Goal: Transaction & Acquisition: Purchase product/service

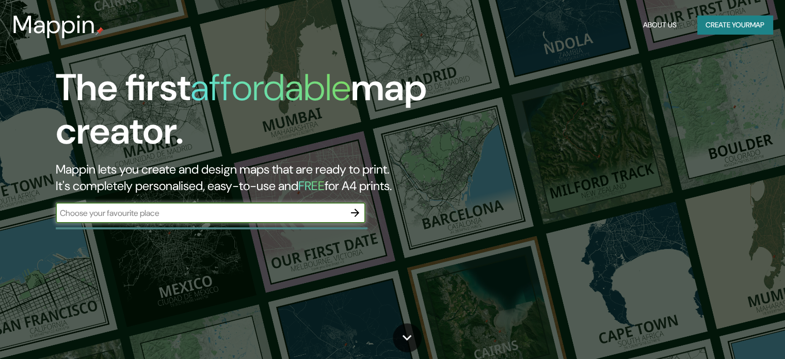
click at [225, 211] on input "text" at bounding box center [200, 213] width 289 height 12
type input "-5.175150315668625, -80.6391683732717"
click at [361, 210] on button "button" at bounding box center [355, 212] width 21 height 21
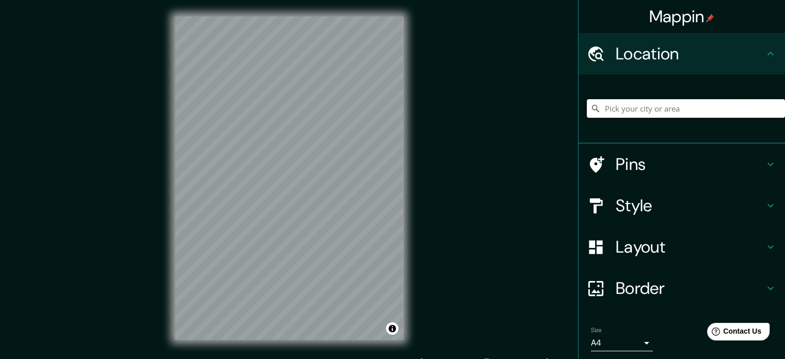
click at [640, 111] on input "Pick your city or area" at bounding box center [686, 108] width 198 height 19
paste input "-5.175150315668625, -80.6391683732717"
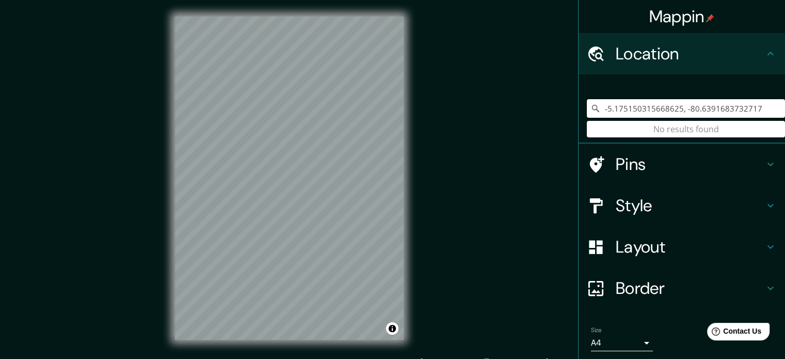
type input "-5.175150315668625, -80.6391683732717"
drag, startPoint x: 755, startPoint y: 105, endPoint x: 568, endPoint y: 114, distance: 186.6
click at [568, 114] on div "Mappin Location [GEOGRAPHIC_DATA] No results found Pins Style Layout Border Cho…" at bounding box center [392, 186] width 785 height 373
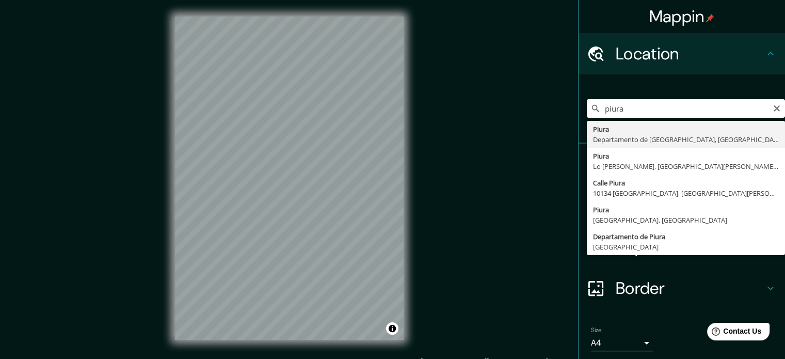
type input "Piura, [GEOGRAPHIC_DATA], [GEOGRAPHIC_DATA]"
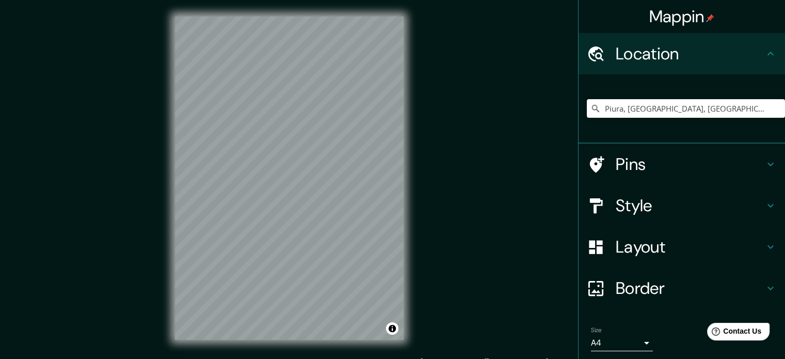
click at [668, 175] on div "Pins" at bounding box center [682, 164] width 207 height 41
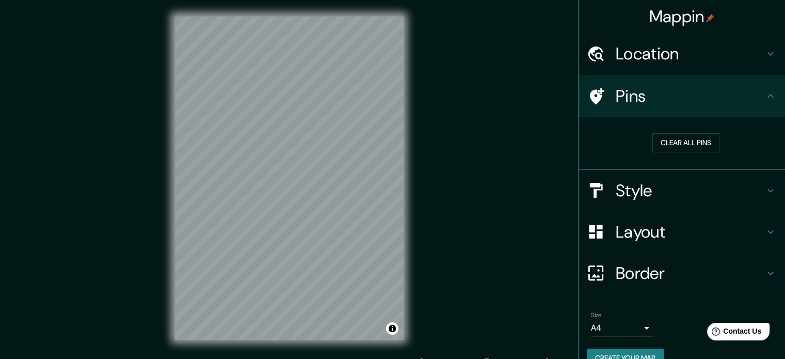
click at [640, 272] on h4 "Border" at bounding box center [690, 273] width 149 height 21
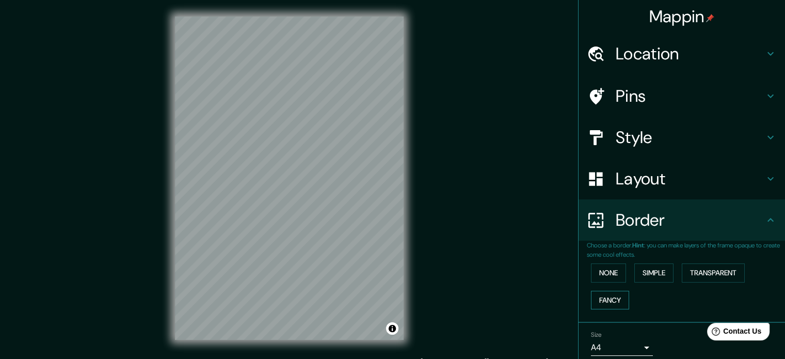
click at [609, 298] on button "Fancy" at bounding box center [610, 300] width 38 height 19
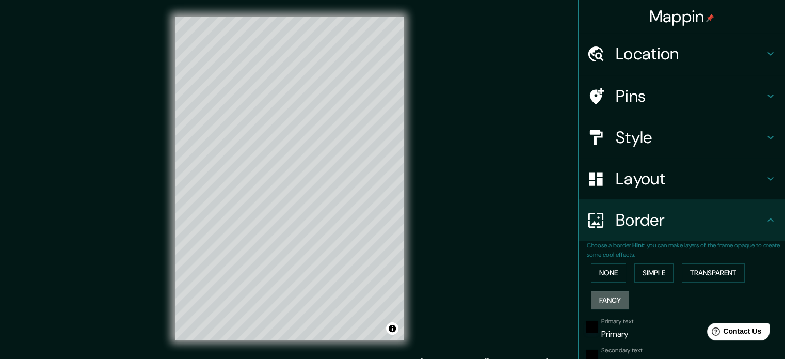
click at [610, 308] on button "Fancy" at bounding box center [610, 300] width 38 height 19
type input "177"
type input "35"
type input "18"
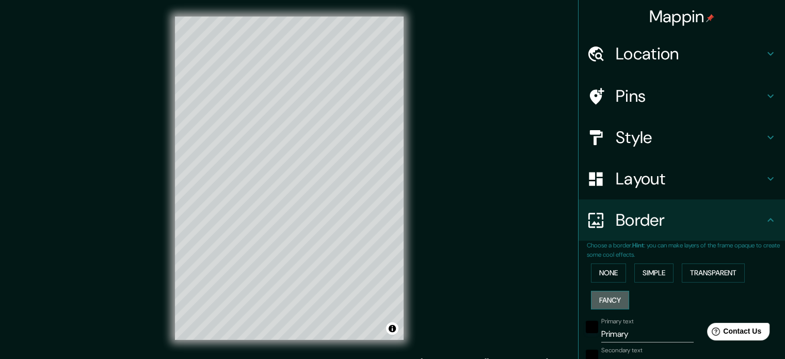
click at [609, 298] on button "Fancy" at bounding box center [610, 300] width 38 height 19
type input "177"
type input "35"
type input "18"
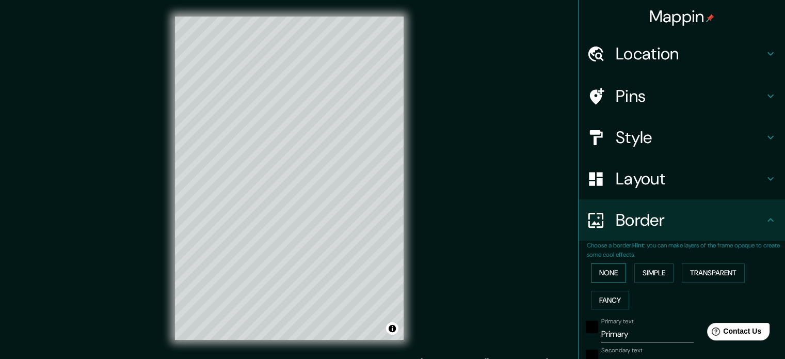
click at [605, 279] on button "None" at bounding box center [608, 272] width 35 height 19
